Goal: Navigation & Orientation: Find specific page/section

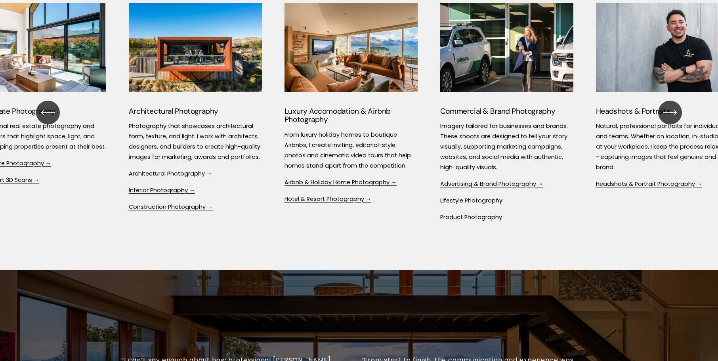
scroll to position [948, 0]
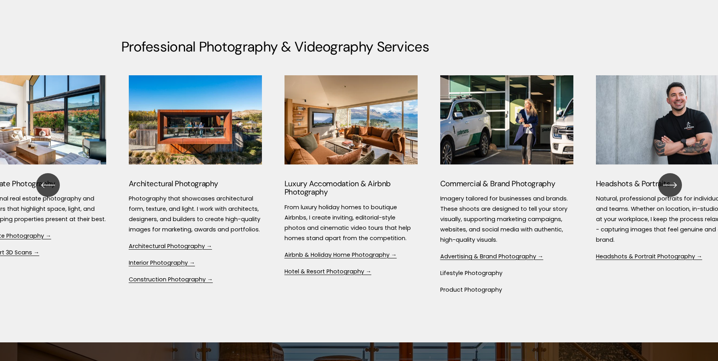
drag, startPoint x: 101, startPoint y: 350, endPoint x: 158, endPoint y: 254, distance: 111.6
click at [45, 183] on icon "\a \a Previous\a \a \a" at bounding box center [48, 185] width 14 height 14
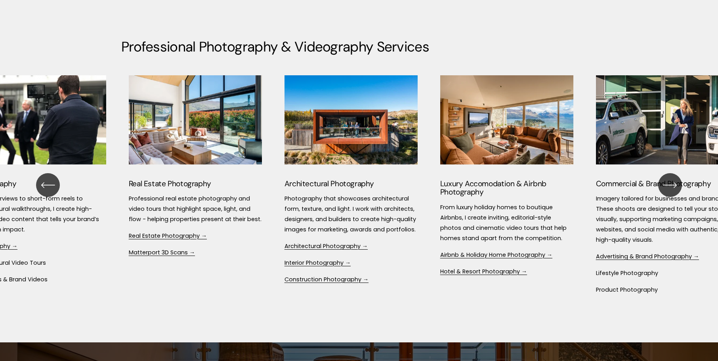
click at [201, 127] on ul "Architectural Photography Photography that showcases architectural form, textur…" at bounding box center [359, 185] width 476 height 220
click at [183, 237] on link "Real Estate Photography →" at bounding box center [168, 236] width 78 height 8
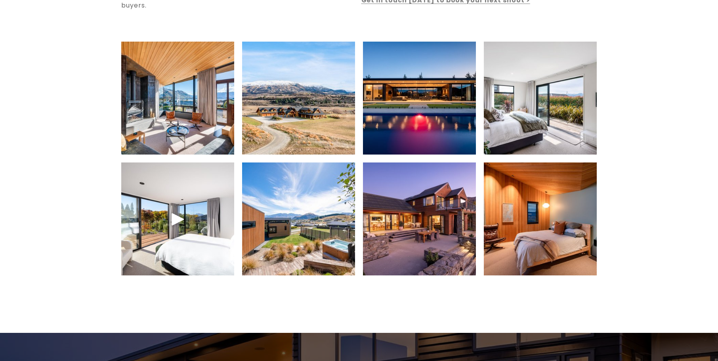
scroll to position [357, 0]
